Goal: Communication & Community: Answer question/provide support

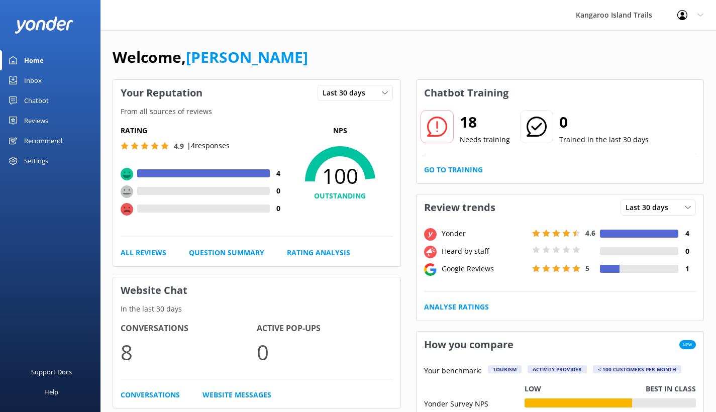
click at [34, 78] on div "Inbox" at bounding box center [33, 80] width 18 height 20
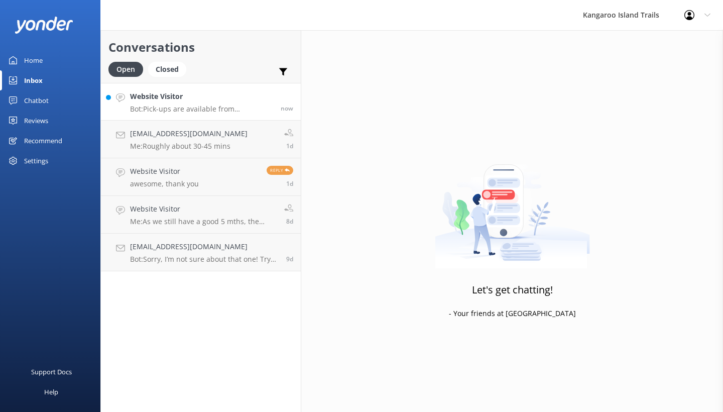
click at [158, 101] on h4 "Website Visitor" at bounding box center [201, 96] width 143 height 11
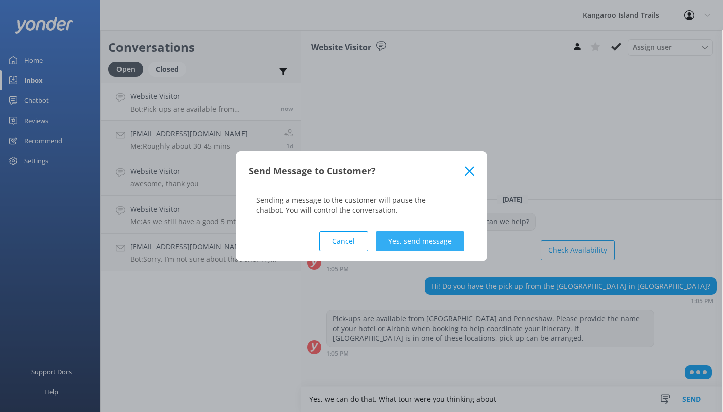
type textarea "Yes, we can do that. What tour were you thinking about"
drag, startPoint x: 414, startPoint y: 242, endPoint x: 418, endPoint y: 260, distance: 18.4
click at [414, 243] on button "Yes, send message" at bounding box center [420, 241] width 89 height 20
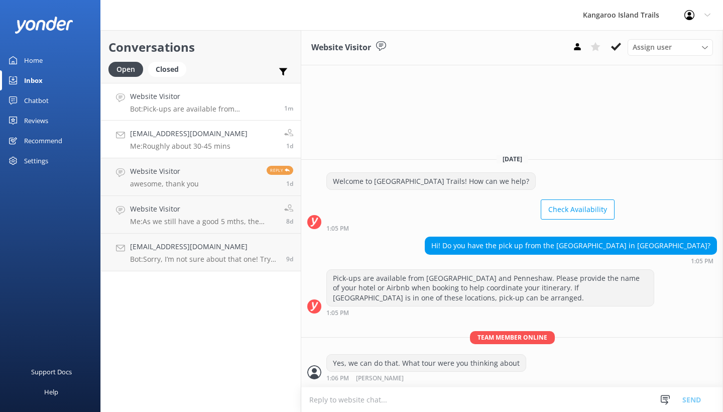
click at [182, 139] on h4 "[EMAIL_ADDRESS][DOMAIN_NAME]" at bounding box center [189, 133] width 118 height 11
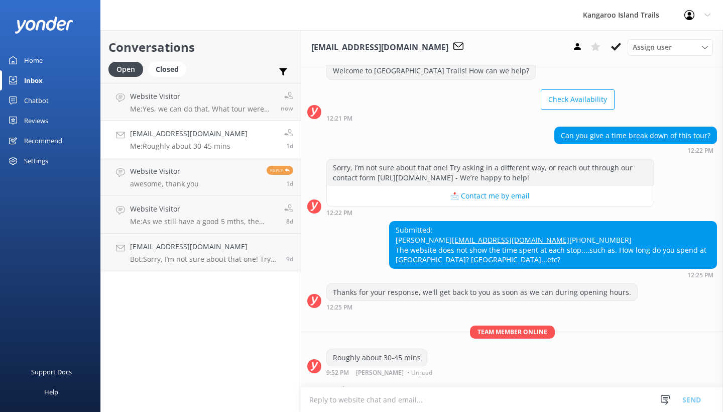
scroll to position [61, 0]
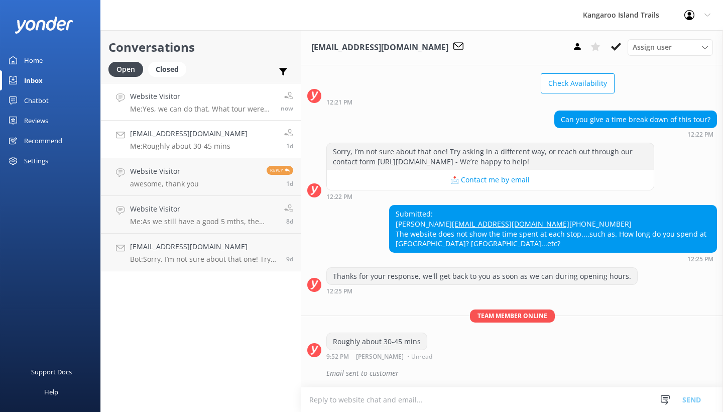
click at [203, 112] on p "Me: Yes, we can do that. What tour were you thinking about" at bounding box center [201, 108] width 143 height 9
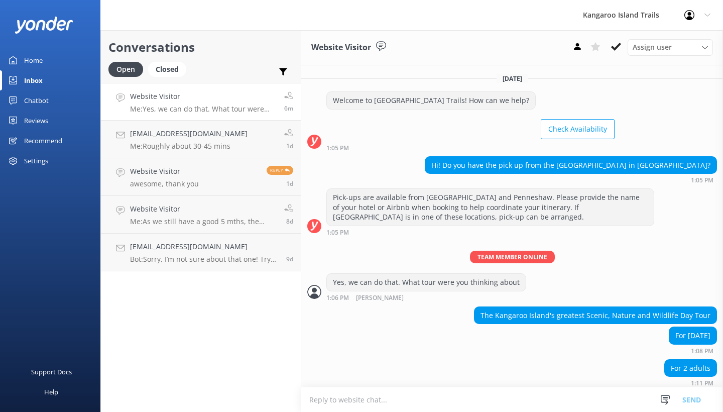
scroll to position [2, 0]
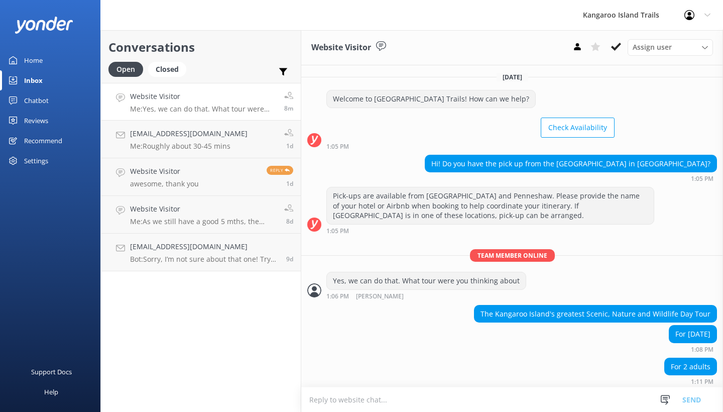
drag, startPoint x: 384, startPoint y: 398, endPoint x: 396, endPoint y: 411, distance: 17.8
click at [387, 404] on textarea at bounding box center [512, 399] width 422 height 25
type textarea "That should be fine"
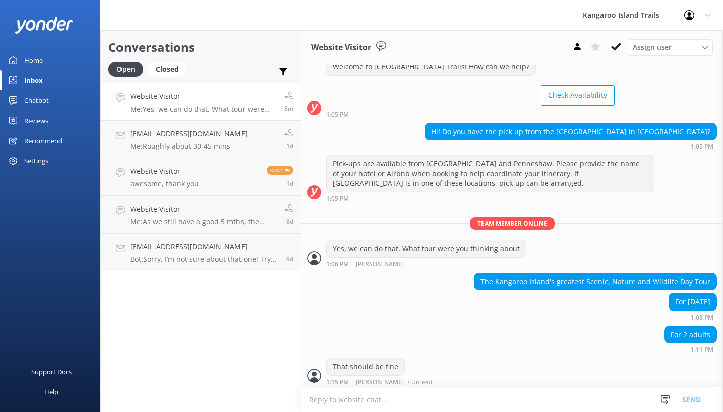
click at [358, 401] on textarea at bounding box center [512, 399] width 422 height 25
type textarea "I can go ahead and book that for you now if you would like"
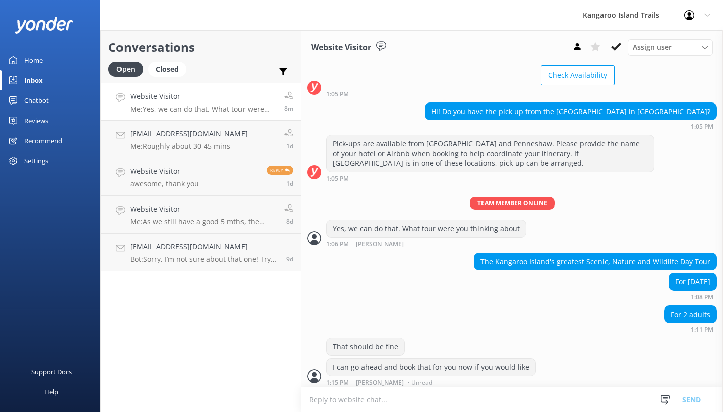
click at [409, 400] on textarea at bounding box center [512, 399] width 422 height 25
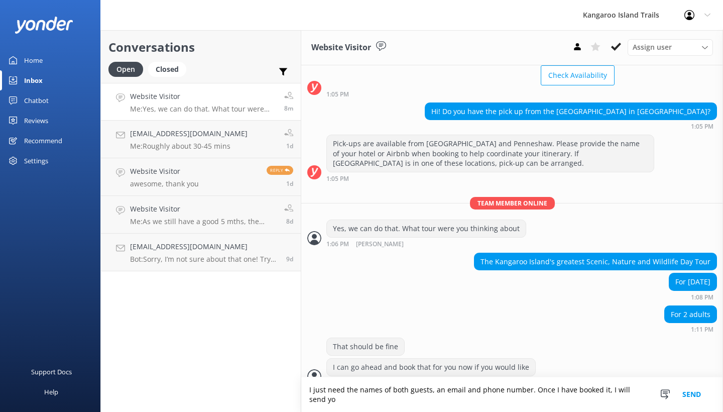
scroll to position [63, 0]
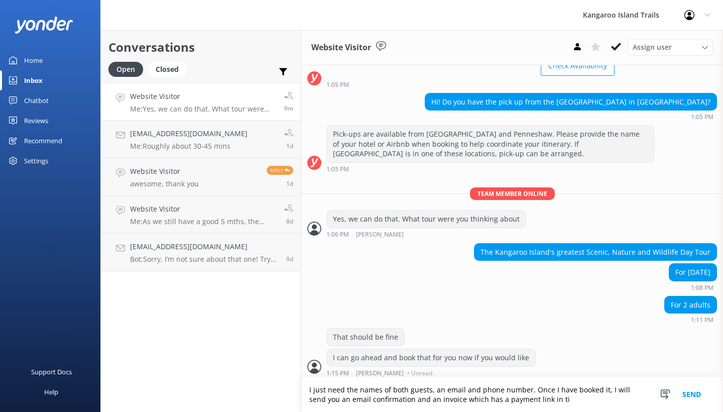
type textarea "I just need the names of both guests, an email and phone number. Once I have bo…"
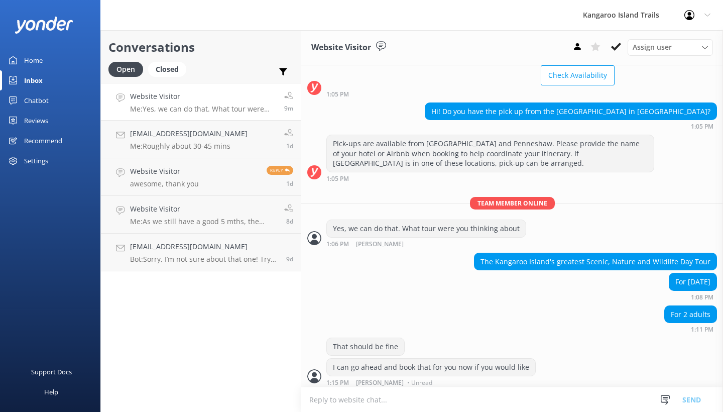
scroll to position [95, 0]
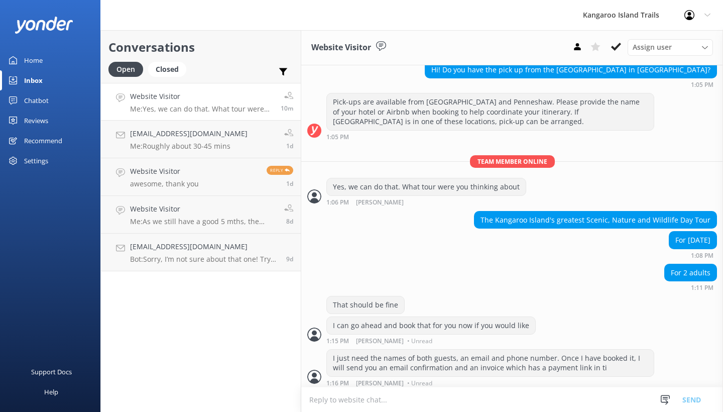
click at [352, 401] on textarea at bounding box center [512, 399] width 422 height 25
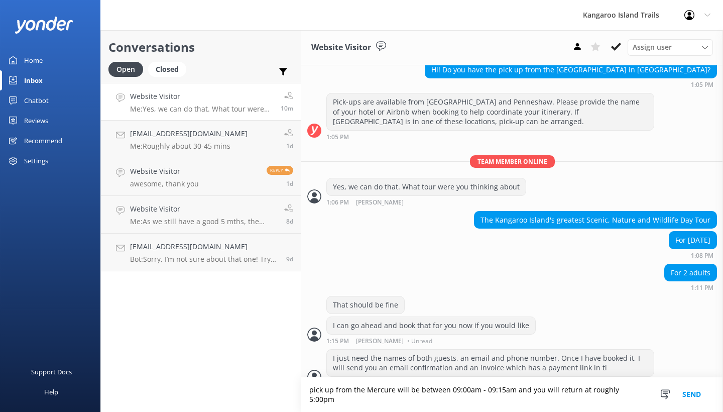
drag, startPoint x: 418, startPoint y: 400, endPoint x: 446, endPoint y: 397, distance: 27.8
click at [446, 397] on textarea "pick up from the Mercure will be between 09:00am - 09:15am and you will return …" at bounding box center [512, 394] width 422 height 35
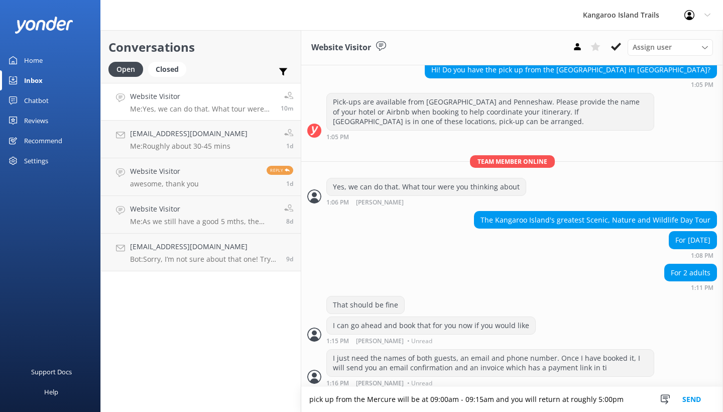
drag, startPoint x: 455, startPoint y: 401, endPoint x: 487, endPoint y: 398, distance: 32.3
click at [487, 398] on textarea "pick up from the Mercure will be at 09:00am - 09:15am and you will return at ro…" at bounding box center [512, 399] width 422 height 25
type textarea "pick up from the Mercure will be at 09:00am and you will return at roughly 5:00…"
click at [690, 398] on button "Send" at bounding box center [692, 399] width 38 height 25
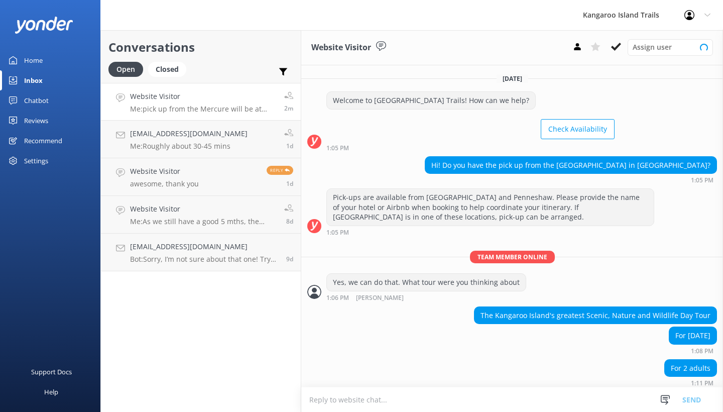
scroll to position [128, 0]
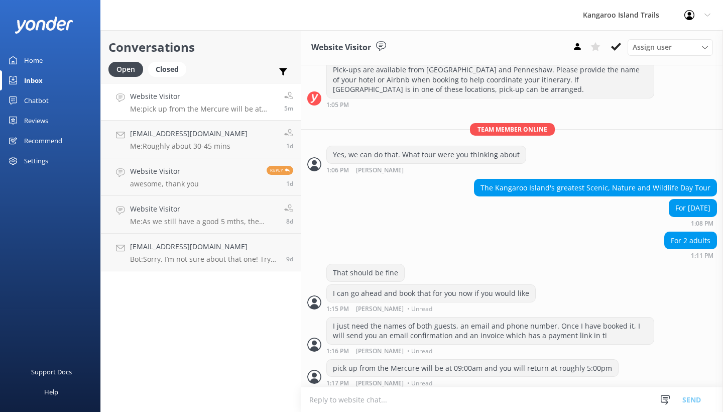
click at [369, 400] on textarea at bounding box center [512, 399] width 422 height 25
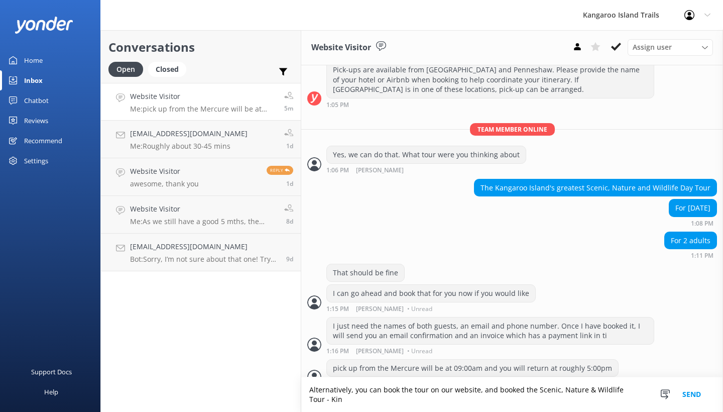
scroll to position [137, 0]
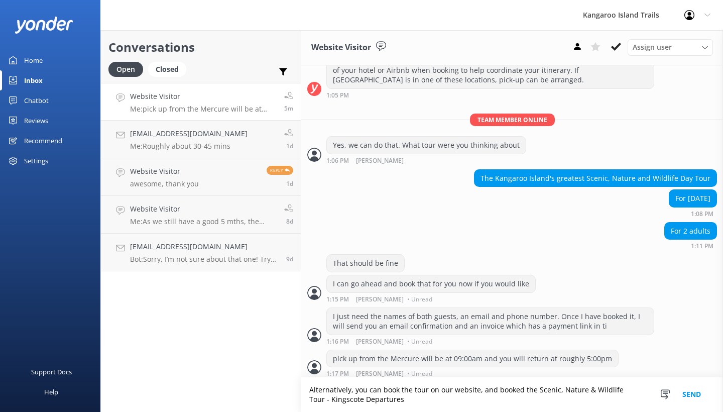
type textarea "Alternatively, you can book the tour on our website, and booked the Scenic, Nat…"
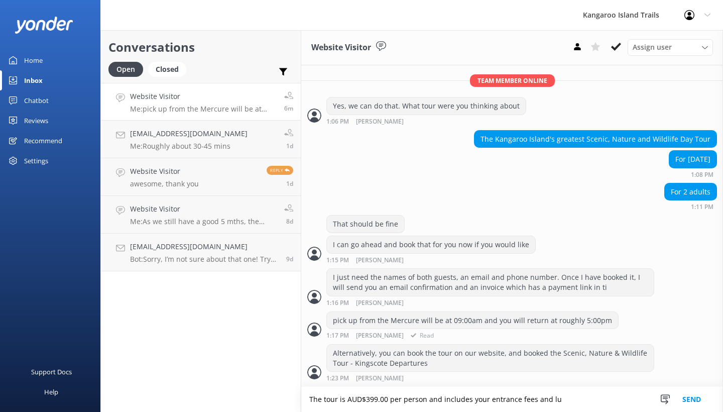
scroll to position [171, 0]
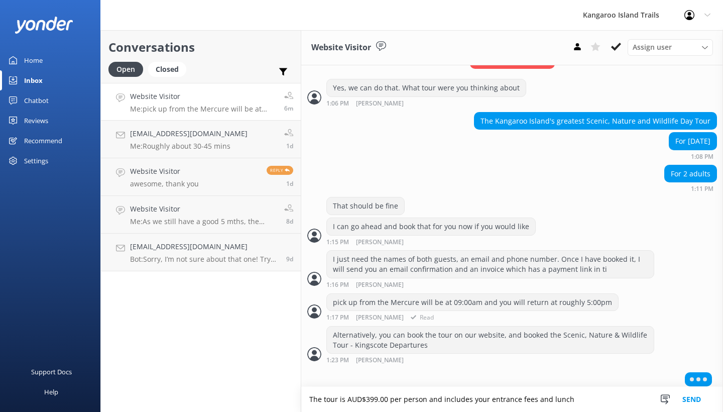
type textarea "The tour is AUD$399.00 per person and includes your entrance fees and lunch"
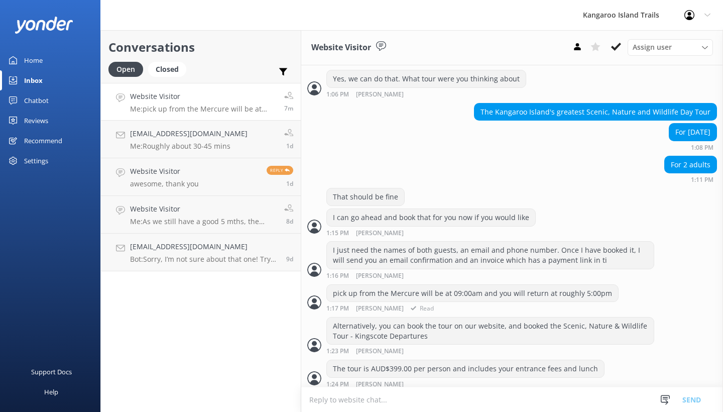
scroll to position [236, 0]
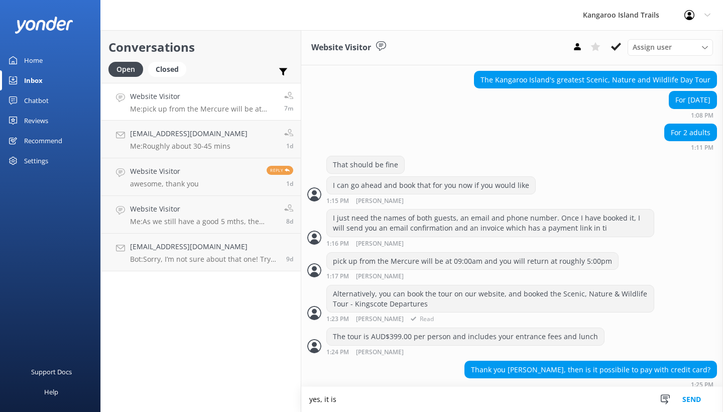
type textarea "yes, it is"
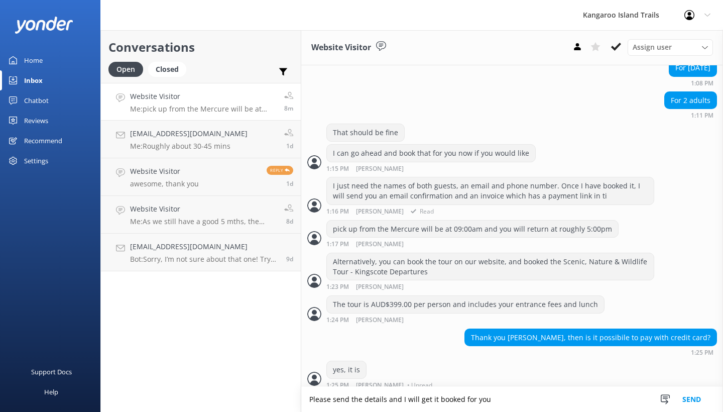
type textarea "Please send the details and I will get it booked for you"
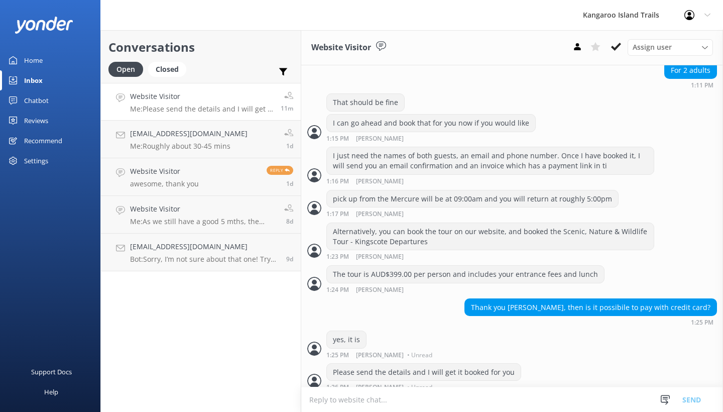
scroll to position [300, 0]
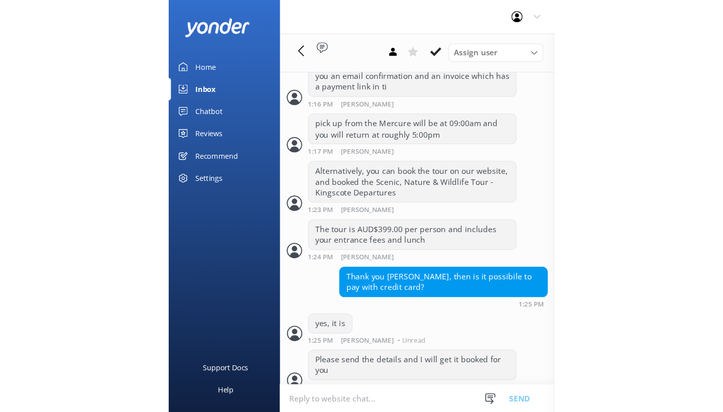
scroll to position [300, 0]
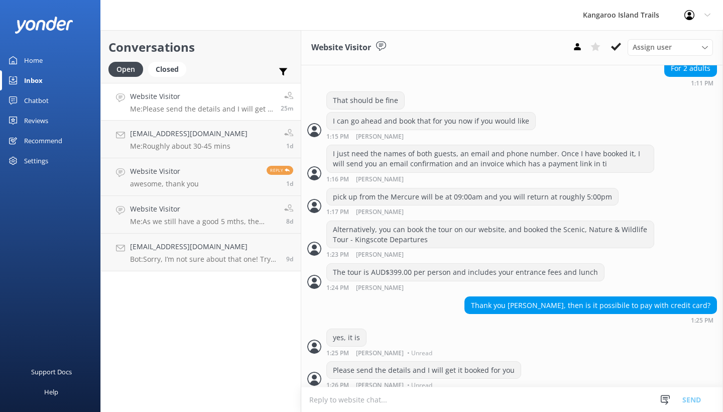
scroll to position [276, 0]
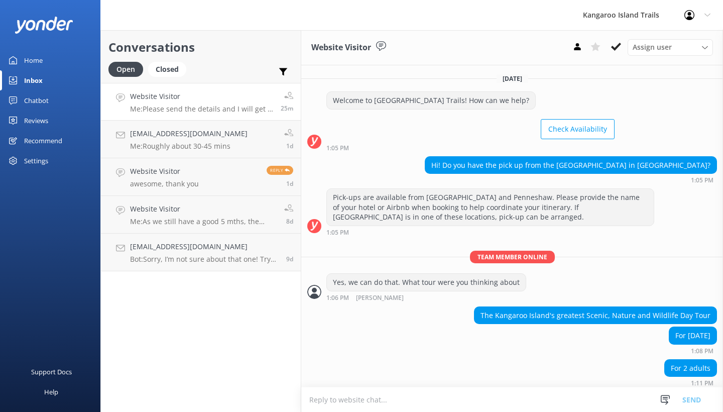
scroll to position [300, 0]
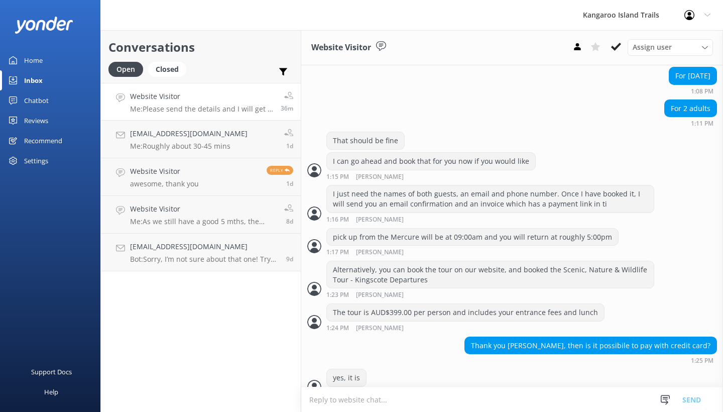
scroll to position [300, 0]
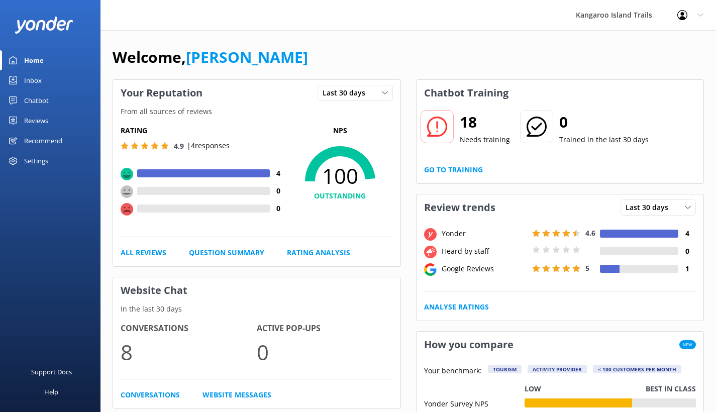
click at [33, 79] on div "Inbox" at bounding box center [33, 80] width 18 height 20
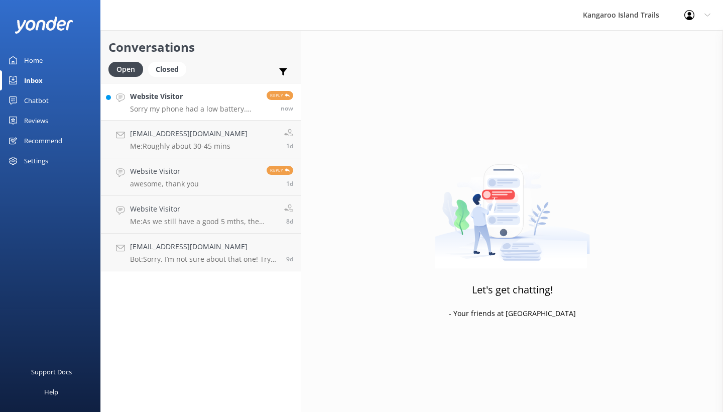
click at [162, 109] on p "Sorry my phone had a low battery. Here I am. The question is if I will pay [DAT…" at bounding box center [194, 108] width 129 height 9
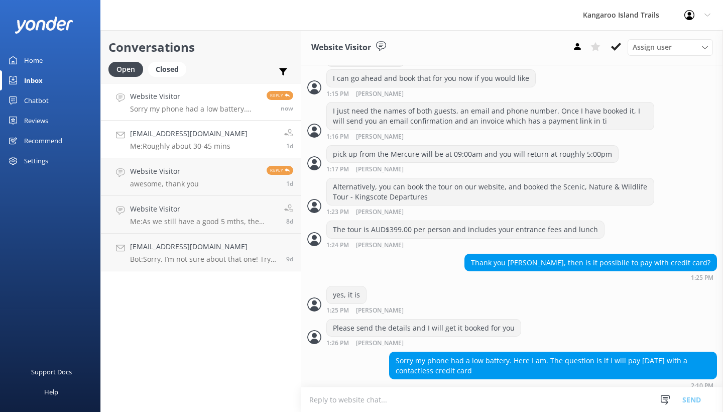
scroll to position [363, 0]
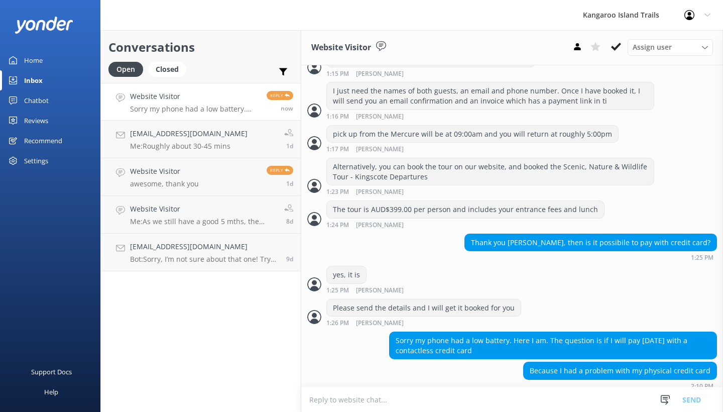
click at [337, 401] on textarea at bounding box center [512, 399] width 422 height 25
type textarea "I can send you an invoice and you can use the payment link and just type your c…"
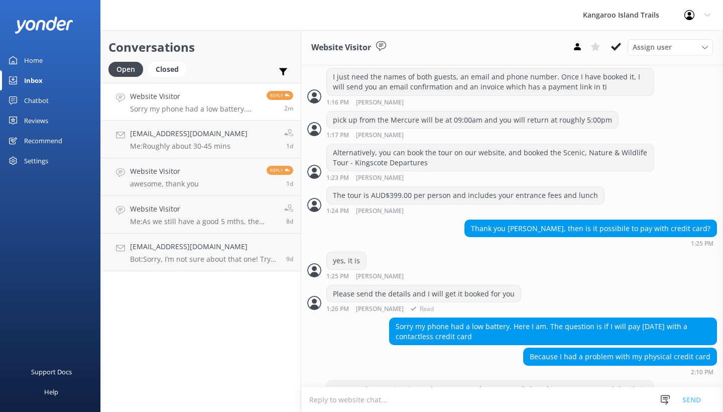
scroll to position [395, 0]
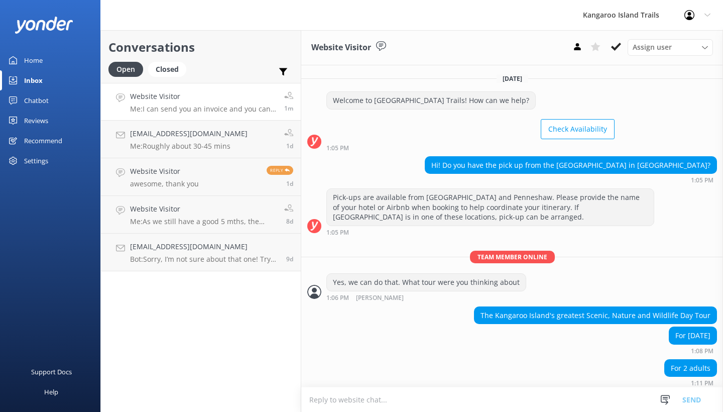
scroll to position [395, 0]
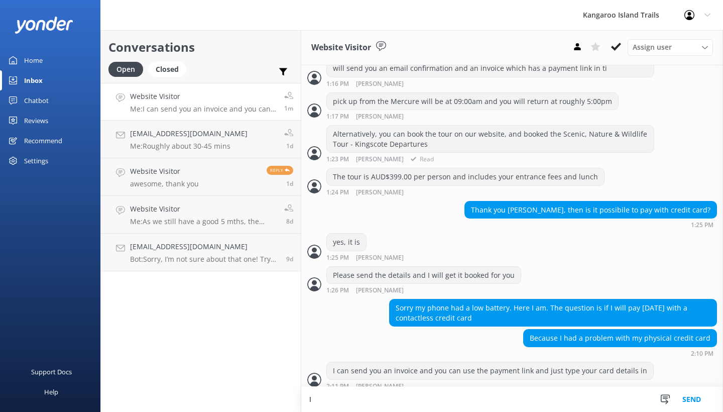
type textarea "I"
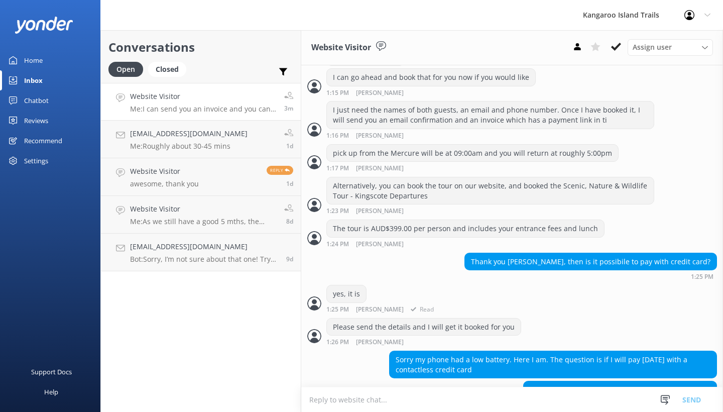
scroll to position [437, 0]
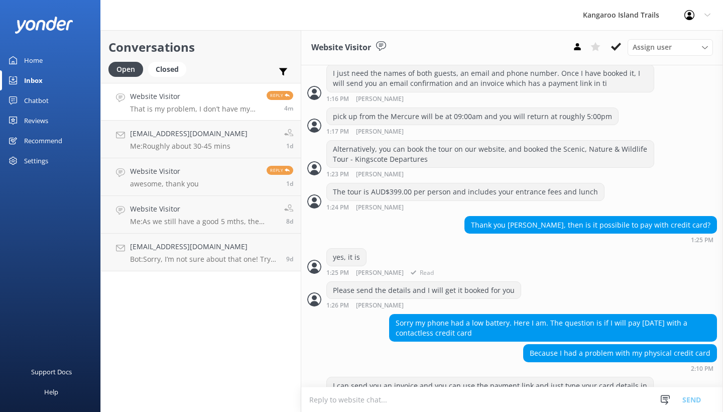
scroll to position [437, 0]
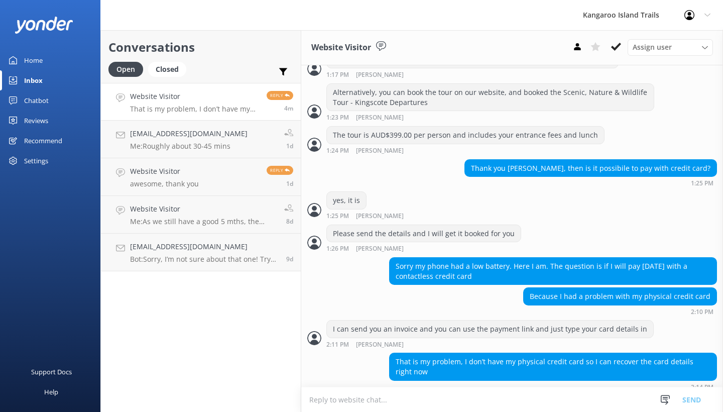
click at [337, 400] on textarea at bounding box center [512, 399] width 422 height 25
type textarea "Sorry, did you want me to go ahead and book?"
click at [690, 399] on button "Send" at bounding box center [692, 399] width 38 height 25
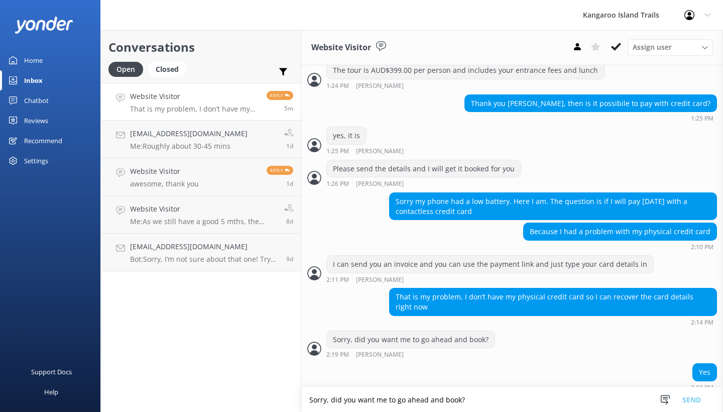
scroll to position [525, 0]
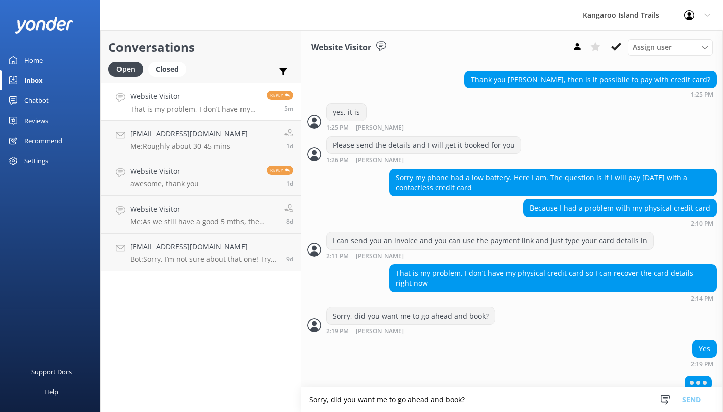
drag, startPoint x: 377, startPoint y: 398, endPoint x: 376, endPoint y: 393, distance: 5.5
click at [376, 396] on textarea "Sorry, did you want me to go ahead and book?" at bounding box center [512, 399] width 422 height 25
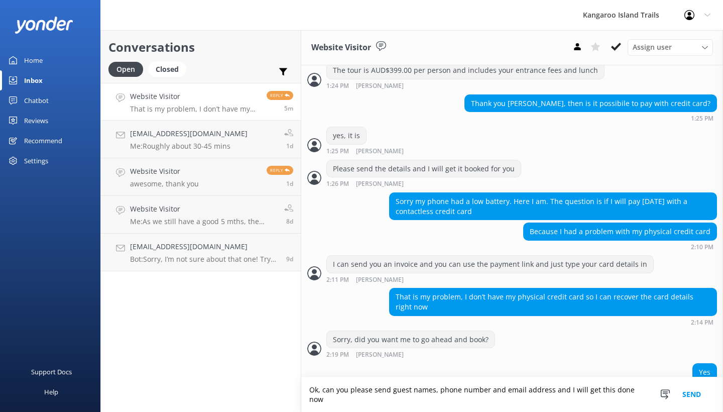
type textarea "Ok, can you please send guest names, phone number and email address and I will …"
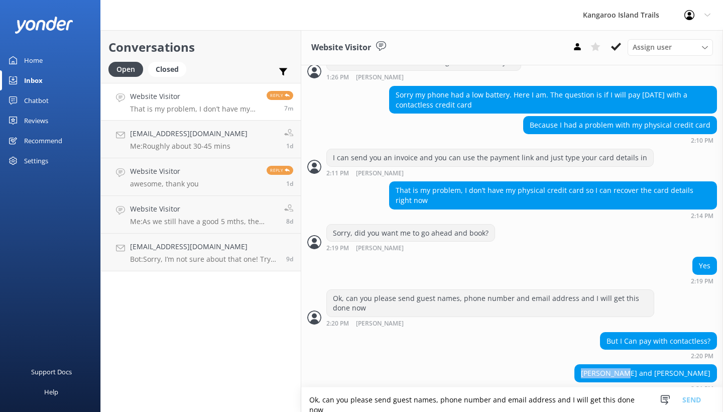
scroll to position [632, 0]
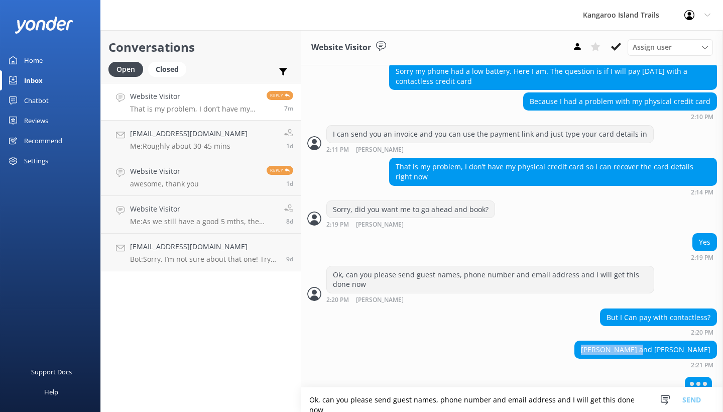
drag, startPoint x: 600, startPoint y: 366, endPoint x: 648, endPoint y: 340, distance: 54.8
click at [648, 341] on div "[PERSON_NAME] and [PERSON_NAME]" at bounding box center [646, 349] width 142 height 17
copy div "[PERSON_NAME]"
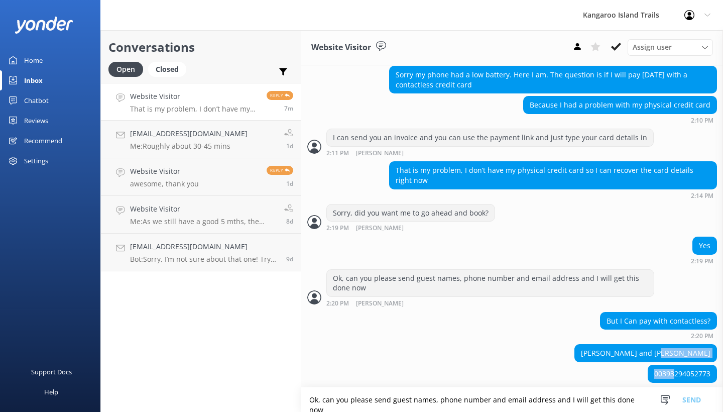
scroll to position [652, 0]
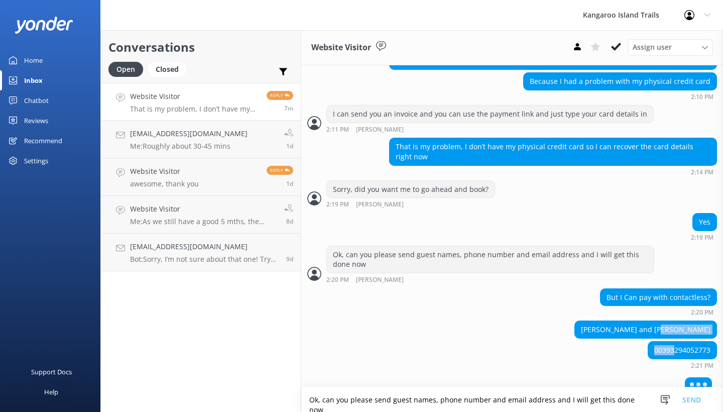
drag, startPoint x: 666, startPoint y: 344, endPoint x: 689, endPoint y: 320, distance: 33.4
click at [703, 321] on div "[PERSON_NAME] and [PERSON_NAME]" at bounding box center [646, 329] width 142 height 17
copy div "[PERSON_NAME]"
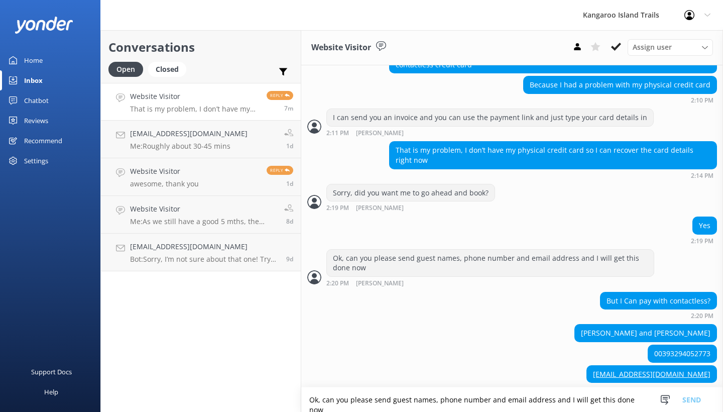
click at [567, 397] on textarea "Ok, can you please send guest names, phone number and email address and I will …" at bounding box center [512, 399] width 422 height 25
type textarea "Y"
click at [578, 401] on textarea at bounding box center [512, 399] width 422 height 25
type textarea "What is country code for phone number please"
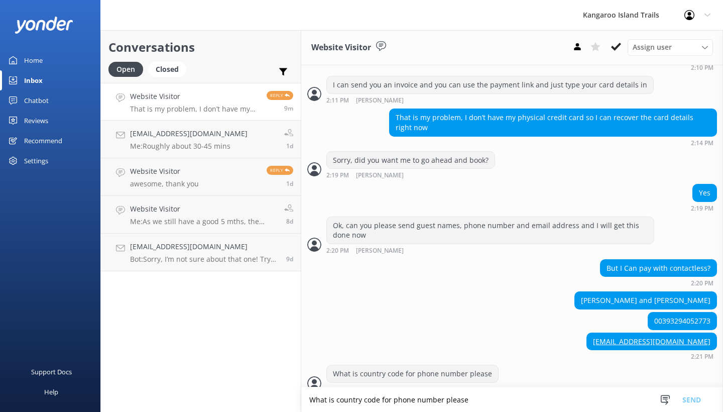
scroll to position [733, 0]
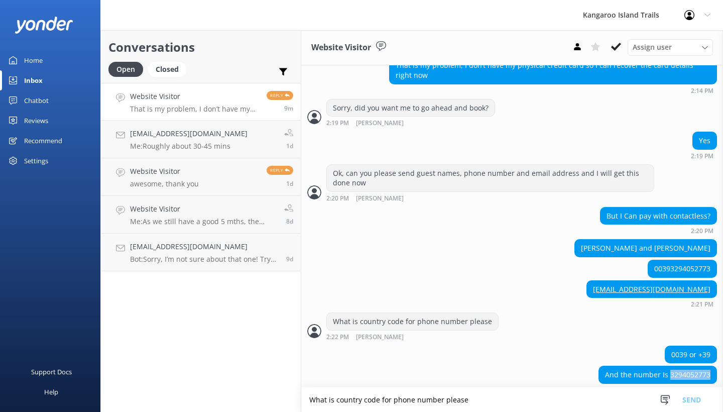
drag, startPoint x: 663, startPoint y: 363, endPoint x: 704, endPoint y: 363, distance: 40.7
click at [706, 366] on div "And the number Is 3294052773" at bounding box center [658, 374] width 118 height 17
copy div "3294052773"
click at [473, 396] on textarea "What is country code for phone number please" at bounding box center [512, 399] width 422 height 25
click at [421, 400] on textarea "I have just made the booking, BN" at bounding box center [512, 399] width 422 height 25
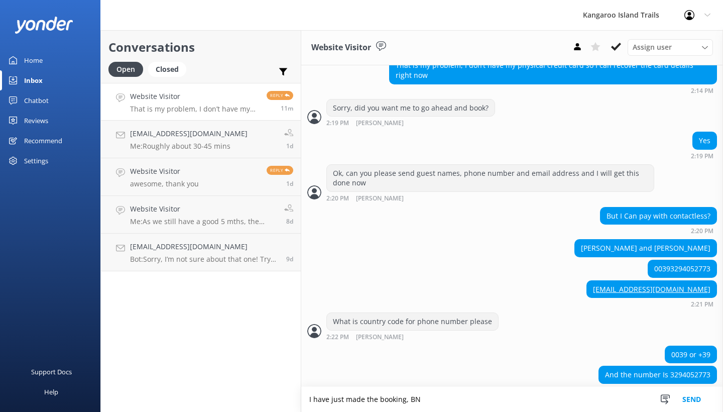
paste textarea "305822868"
drag, startPoint x: 417, startPoint y: 401, endPoint x: 422, endPoint y: 398, distance: 5.4
click at [417, 401] on textarea "I have just made the booking, BN305822868" at bounding box center [512, 399] width 422 height 25
click at [469, 399] on textarea "I have just made the booking, BN 305822868" at bounding box center [512, 399] width 422 height 25
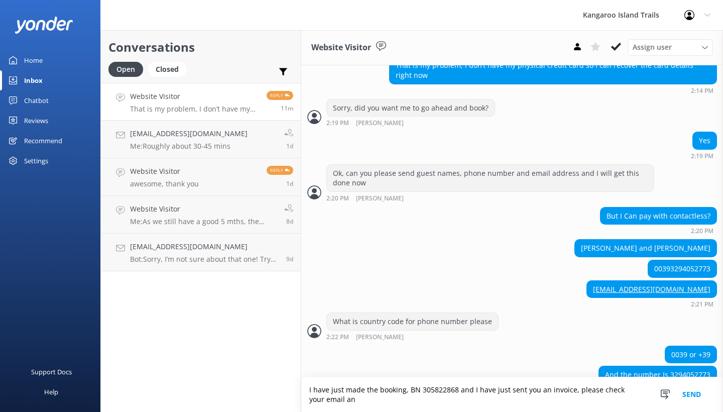
scroll to position [743, 0]
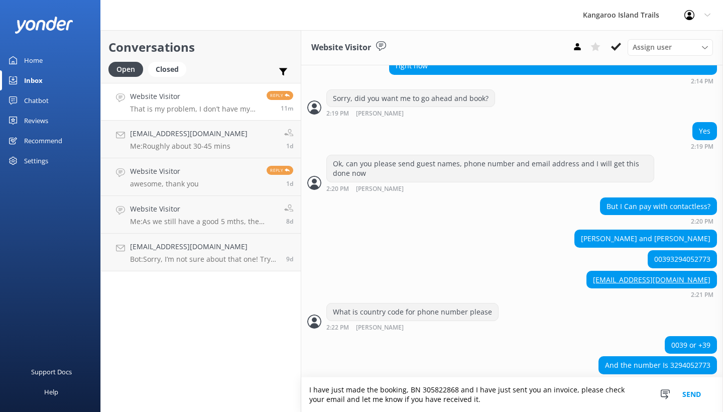
type textarea "I have just made the booking, BN 305822868 and I have just sent you an invoice,…"
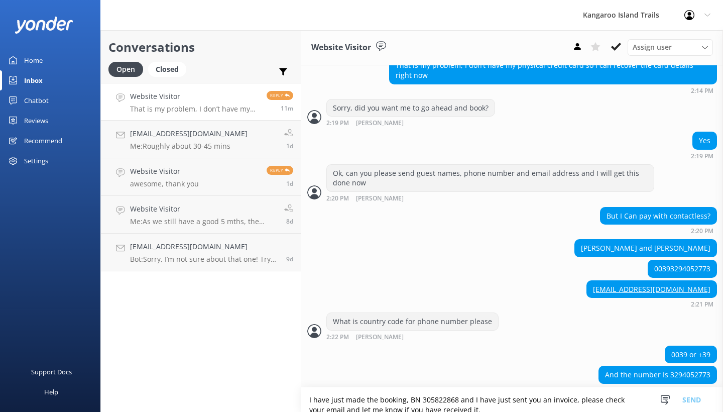
scroll to position [776, 0]
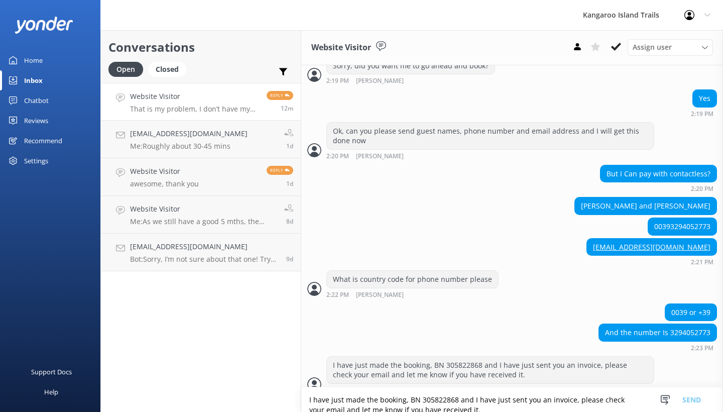
click at [407, 407] on textarea "I have just made the booking, BN 305822868 and I have just sent you an invoice,…" at bounding box center [512, 399] width 422 height 25
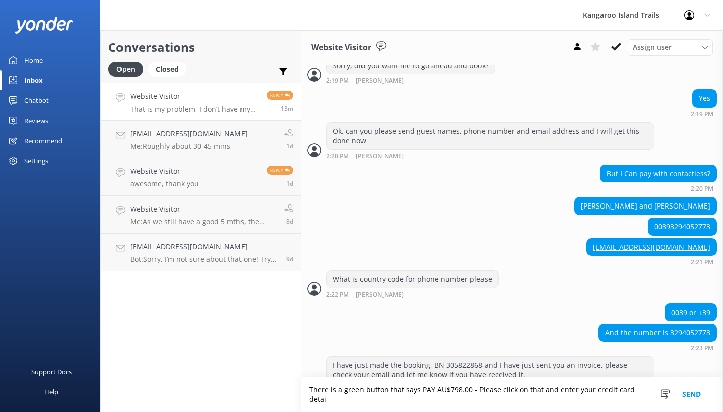
scroll to position [785, 0]
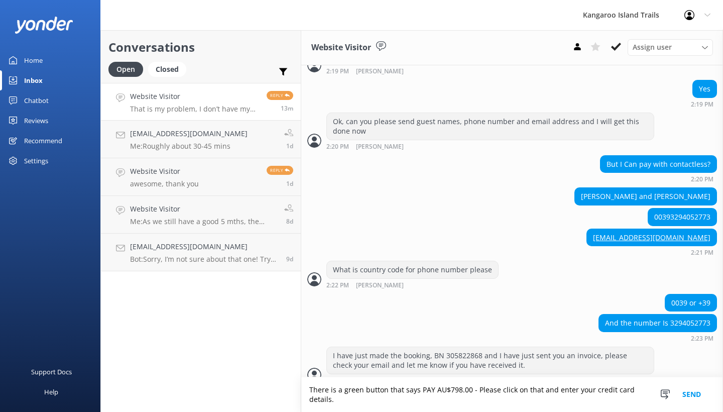
type textarea "There is a green button that says PAY AU$798.00 - Please click on that and ente…"
click at [693, 390] on button "Send" at bounding box center [692, 394] width 38 height 35
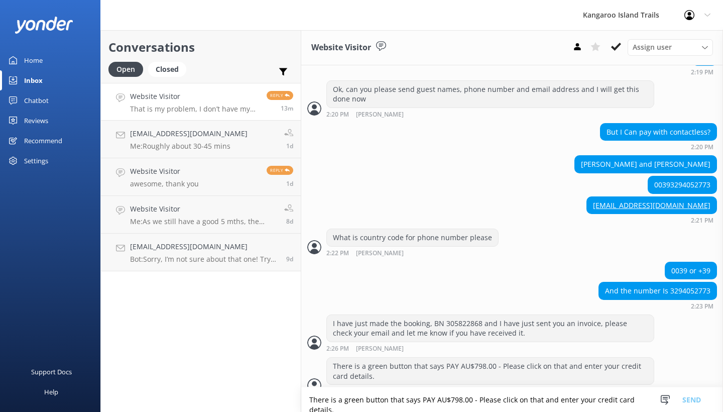
scroll to position [841, 0]
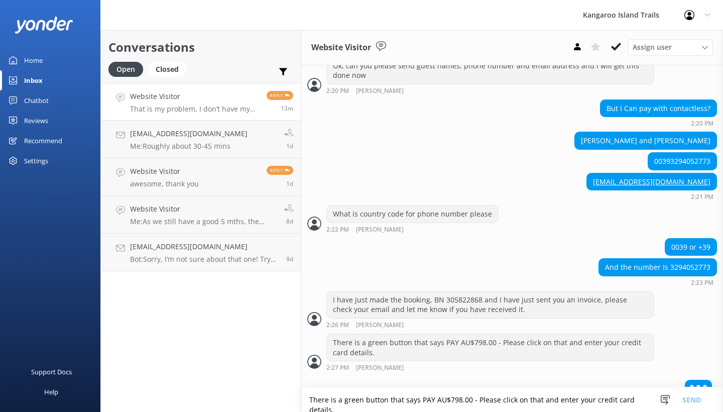
click at [490, 411] on textarea "There is a green button that says PAY AU$798.00 - Please click on that and ente…" at bounding box center [512, 399] width 422 height 25
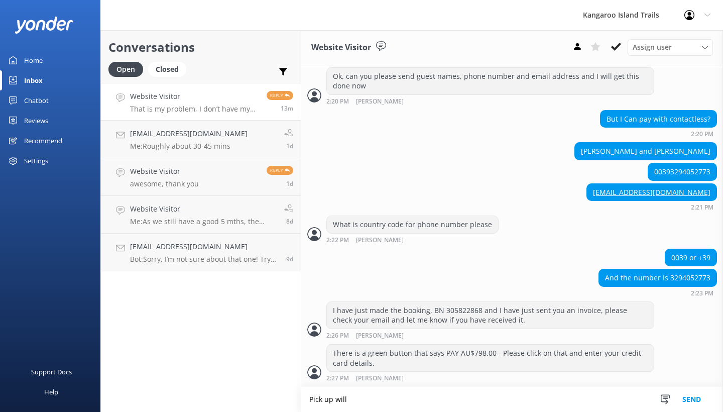
scroll to position [817, 0]
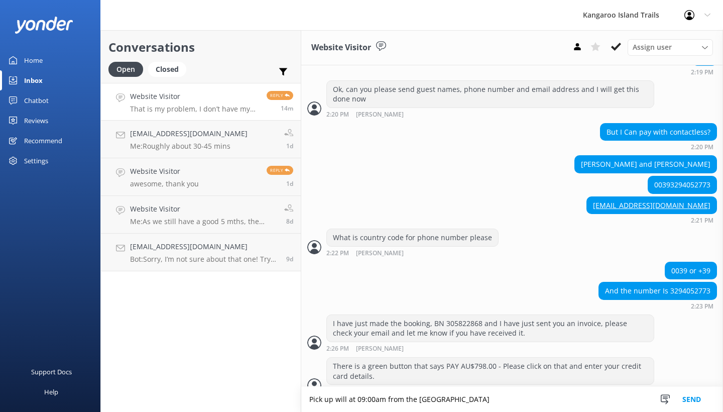
type textarea "Pick up will at 09:00am from the [GEOGRAPHIC_DATA]"
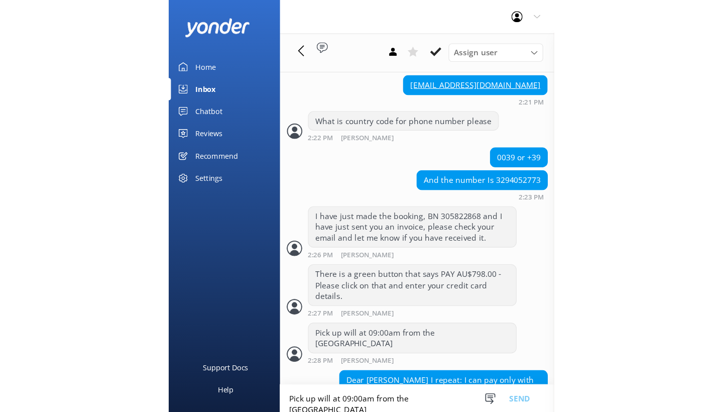
scroll to position [882, 0]
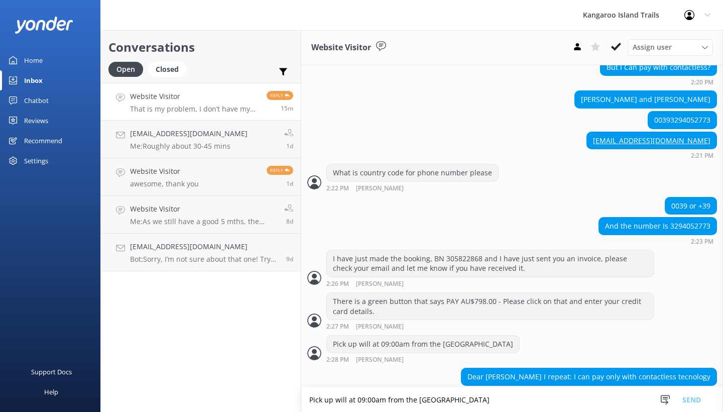
click at [369, 403] on textarea "Pick up will at 09:00am from the [GEOGRAPHIC_DATA]" at bounding box center [512, 399] width 422 height 25
type textarea "What is contactless technology?"
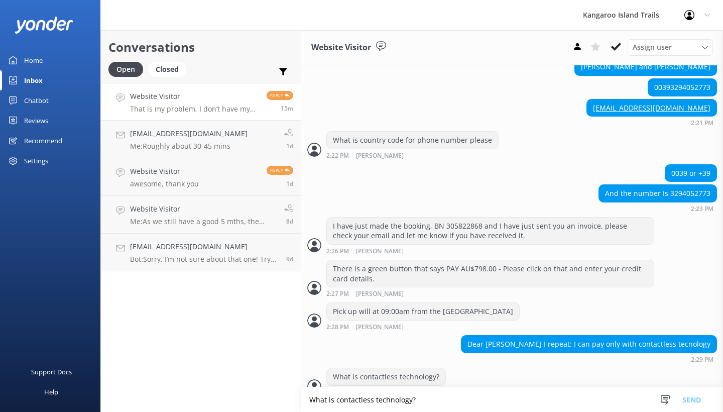
click at [373, 402] on textarea "What is contactless technology?" at bounding box center [512, 399] width 422 height 25
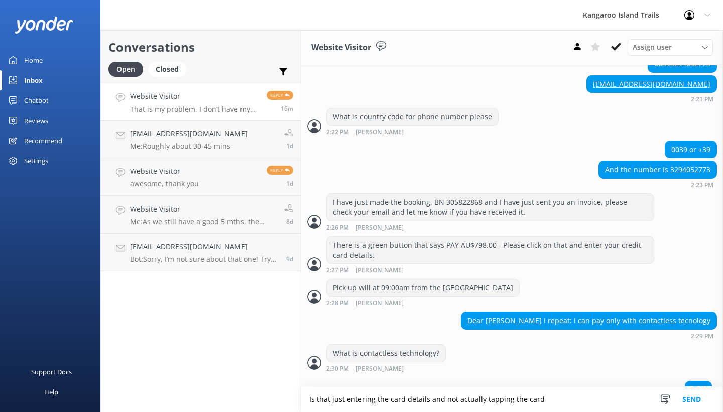
type textarea "Is that just entering the card details and not actually tapping the card"
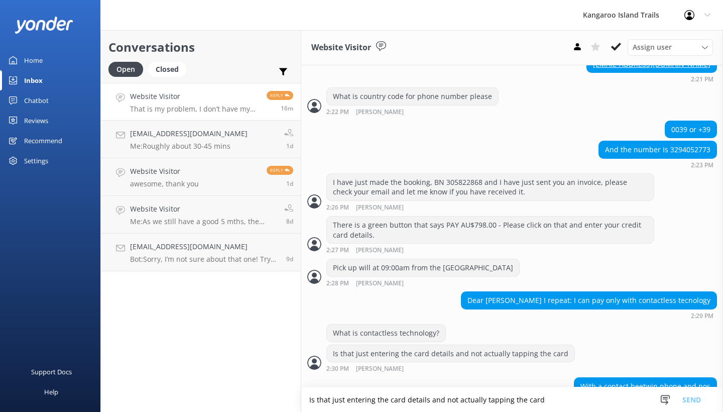
scroll to position [967, 0]
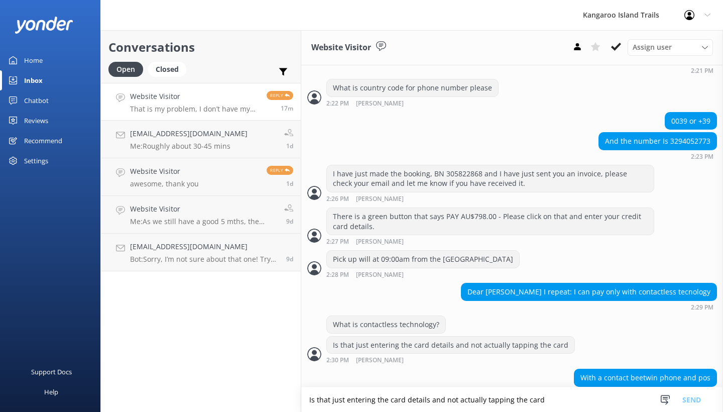
click at [410, 401] on textarea "Is that just entering the card details and not actually tapping the card" at bounding box center [512, 399] width 422 height 25
type textarea "O"
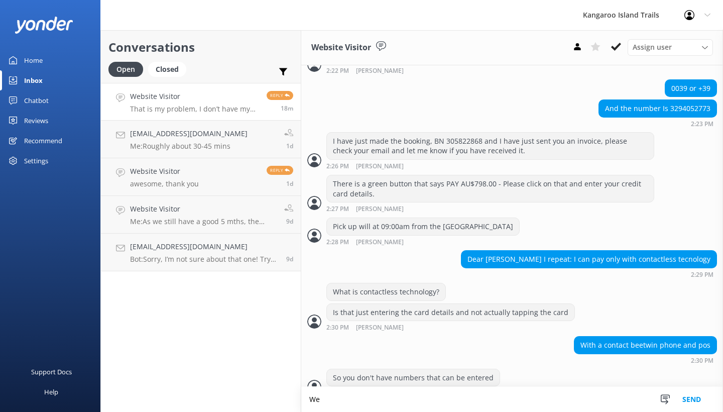
type textarea "W"
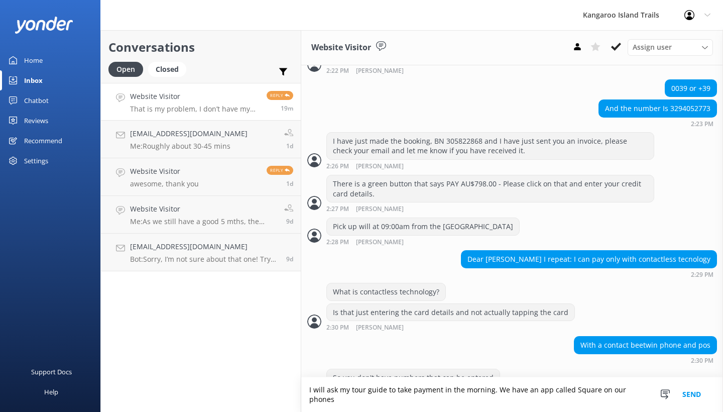
scroll to position [1009, 0]
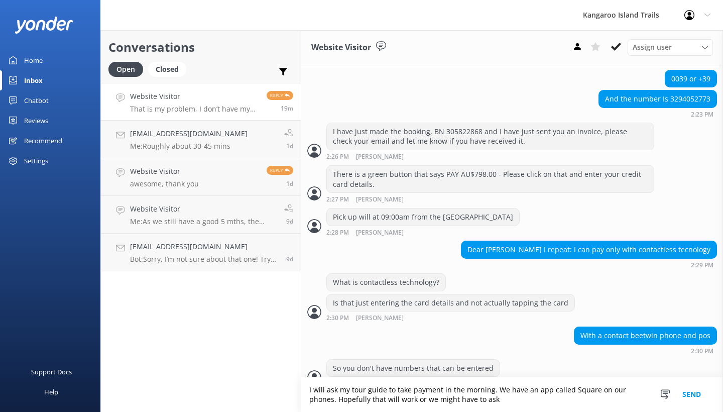
type textarea "I will ask my tour guide to take payment in the morning. We have an app called …"
drag, startPoint x: 309, startPoint y: 392, endPoint x: 506, endPoint y: 398, distance: 197.0
click at [505, 398] on textarea "I will ask my tour guide to take payment in the morning. We have an app called …" at bounding box center [512, 394] width 422 height 35
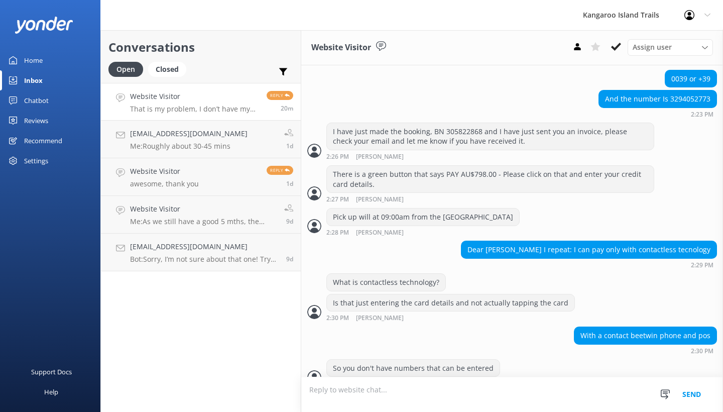
scroll to position [1000, 0]
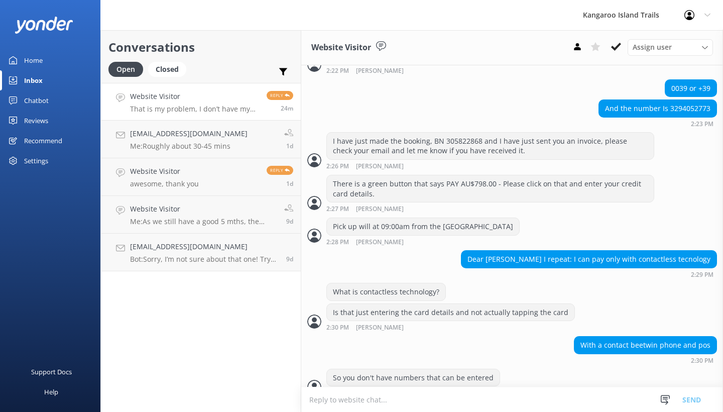
click at [361, 402] on textarea at bounding box center [512, 399] width 422 height 25
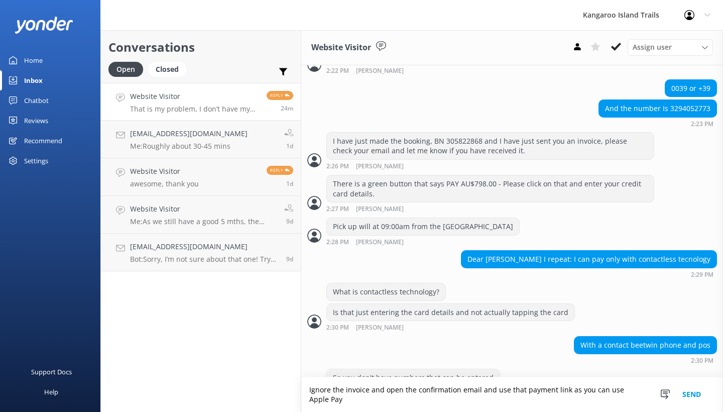
scroll to position [1009, 0]
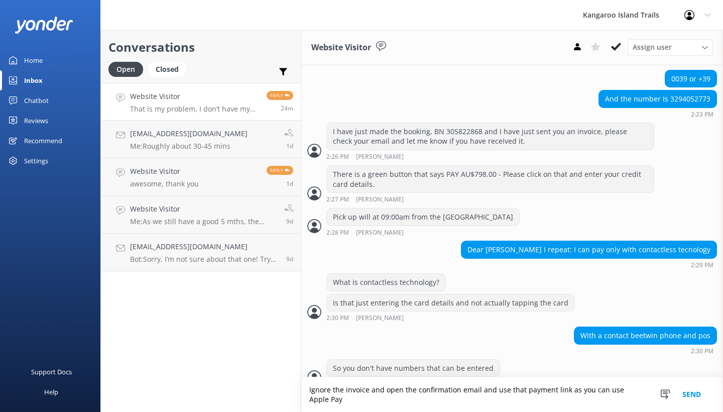
type textarea "Ignore the invoice and open the confirmation email and use that payment link as…"
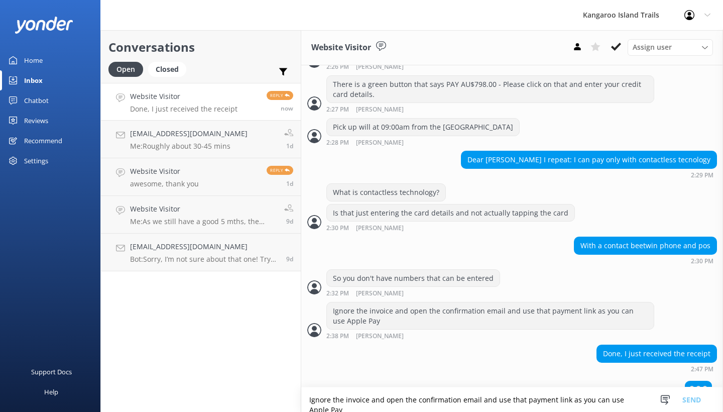
scroll to position [1098, 0]
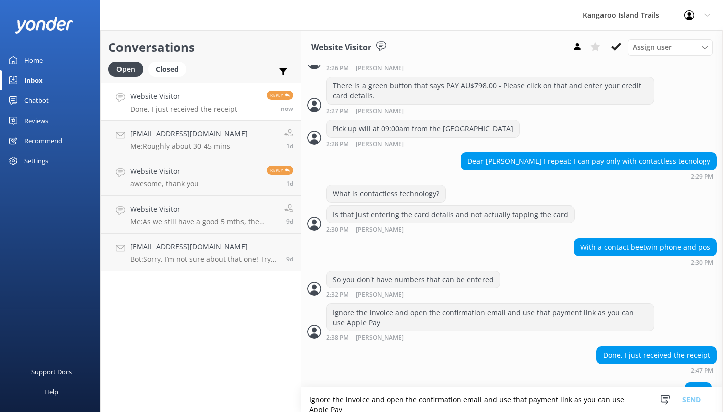
click at [364, 401] on textarea "Ignore the invoice and open the confirmation email and use that payment link as…" at bounding box center [512, 399] width 422 height 25
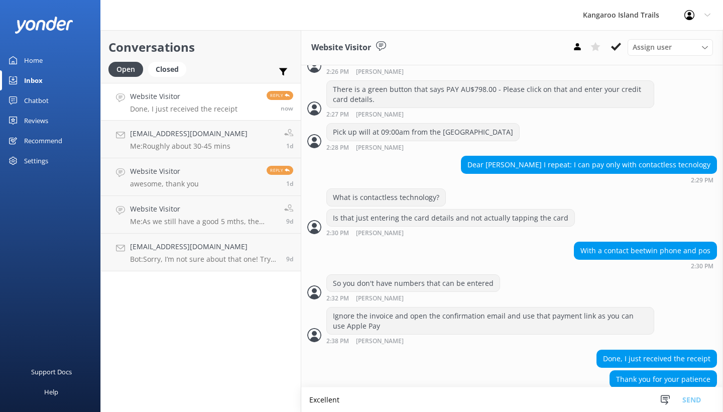
scroll to position [1127, 0]
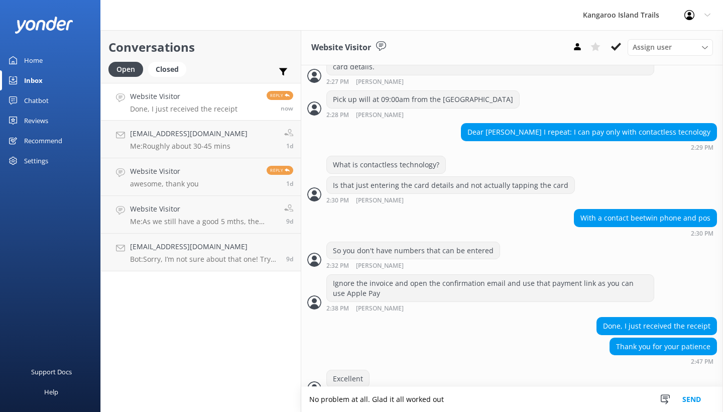
type textarea "No problem at all. Glad it all worked out"
